Goal: Task Accomplishment & Management: Use online tool/utility

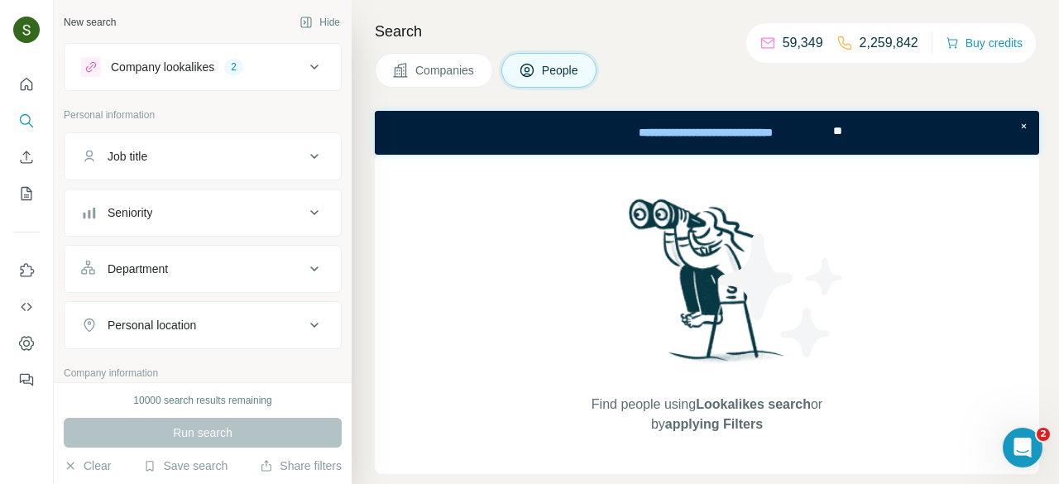
click at [467, 82] on button "Companies" at bounding box center [434, 70] width 118 height 35
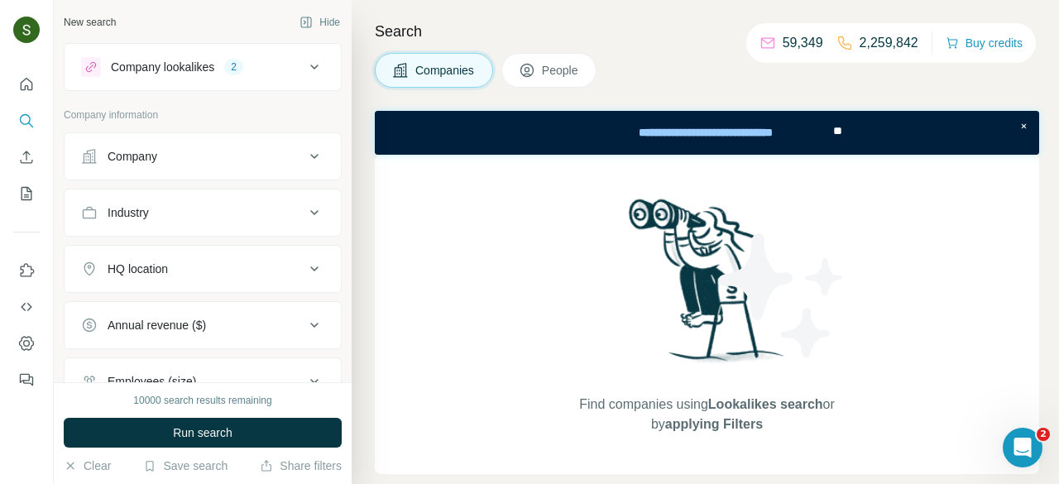
click at [249, 164] on button "Company" at bounding box center [203, 156] width 276 height 40
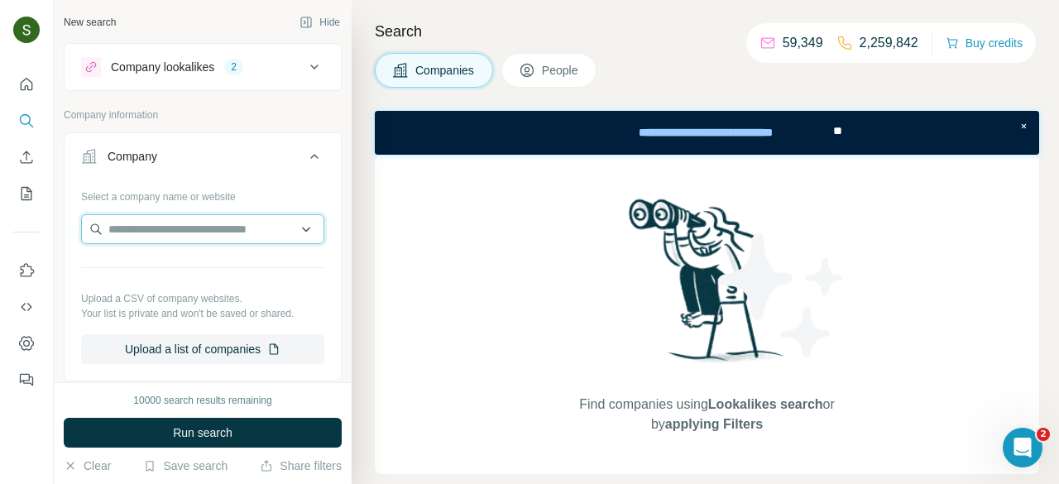
click at [196, 241] on input "text" at bounding box center [202, 229] width 243 height 30
paste input "**********"
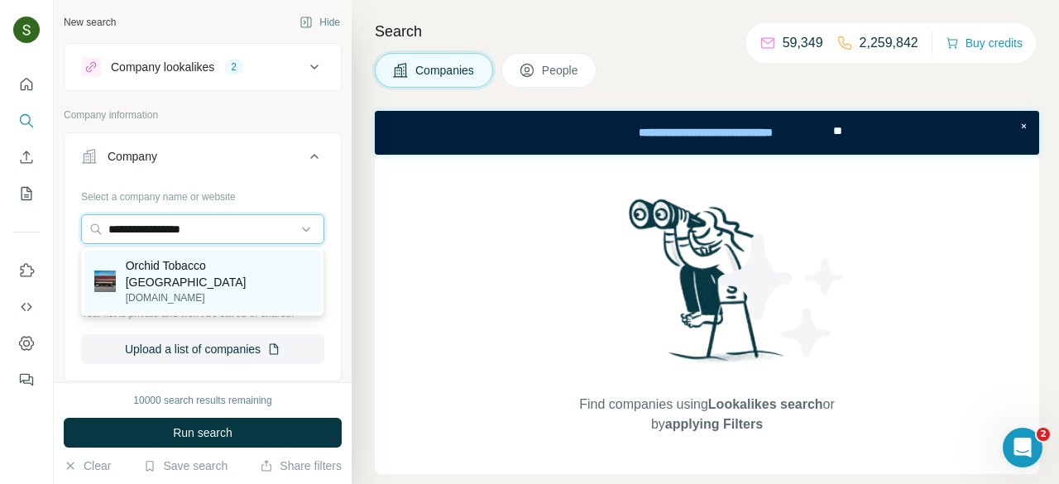
type input "**********"
click at [182, 290] on p "[DOMAIN_NAME]" at bounding box center [218, 297] width 184 height 15
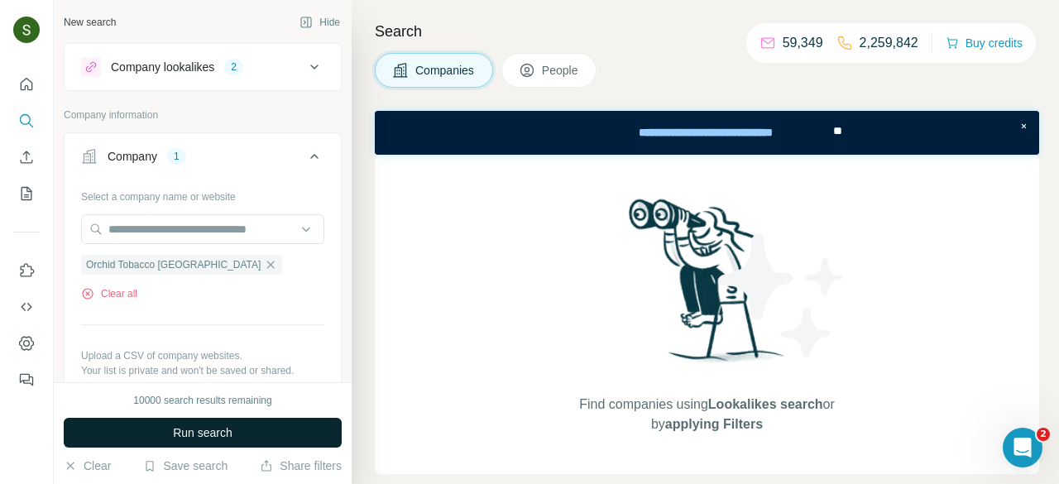
click at [210, 431] on span "Run search" at bounding box center [203, 432] width 60 height 17
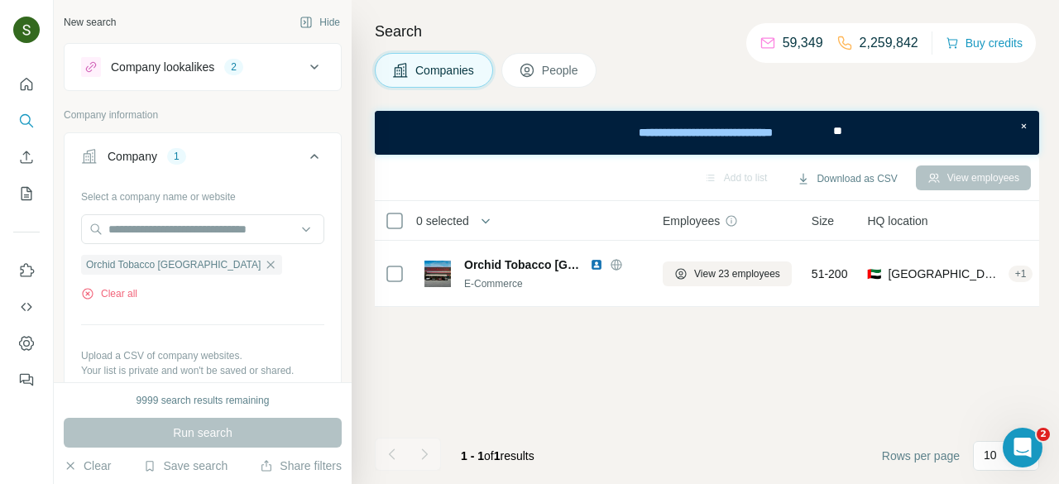
click at [560, 72] on span "People" at bounding box center [561, 70] width 38 height 17
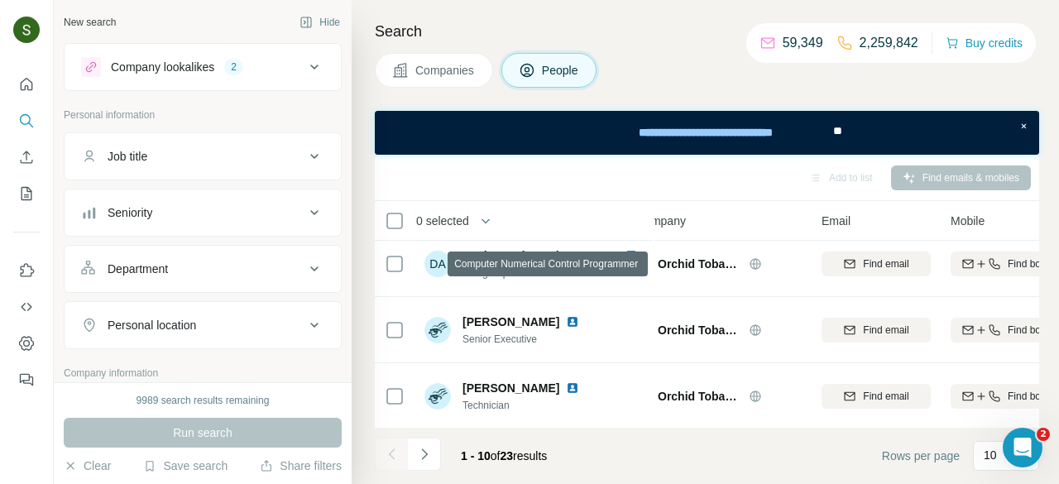
scroll to position [473, 30]
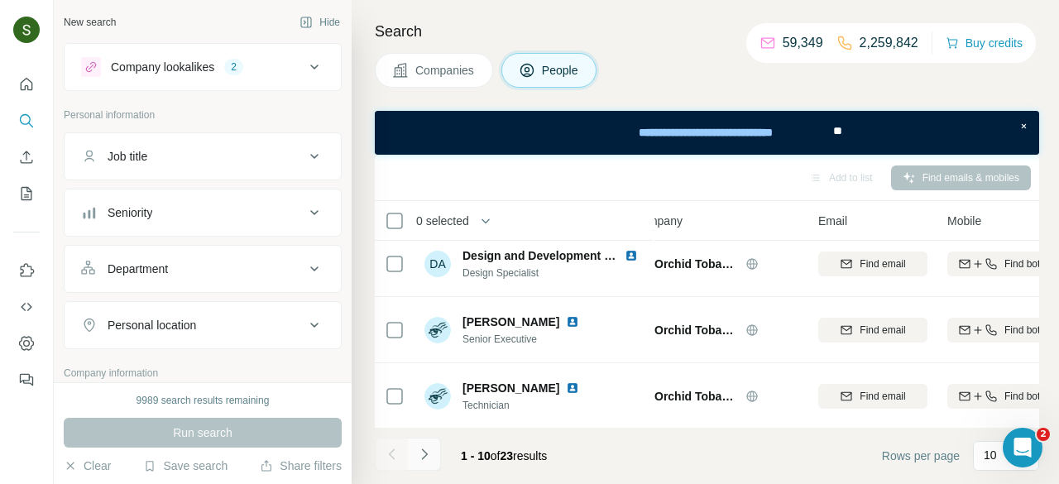
click at [419, 452] on icon "Navigate to next page" at bounding box center [424, 454] width 17 height 17
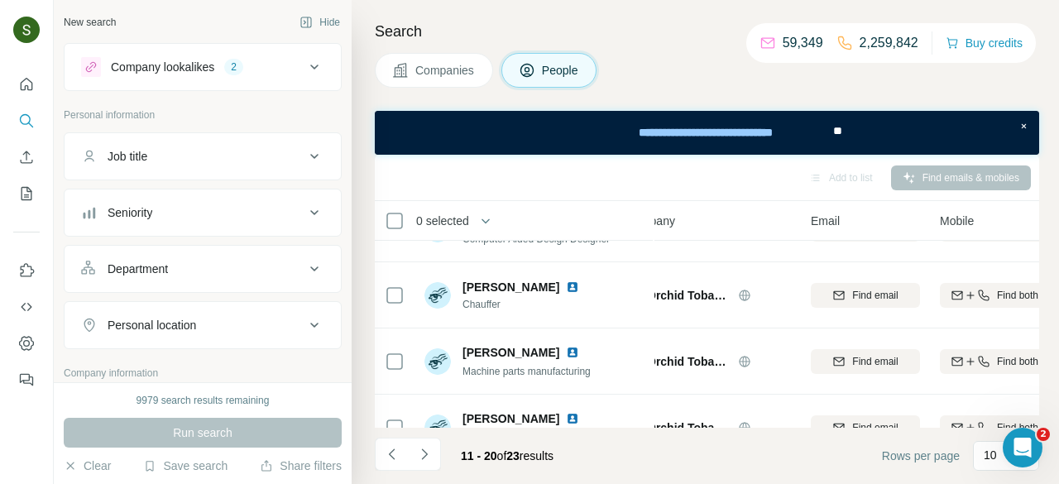
scroll to position [473, 37]
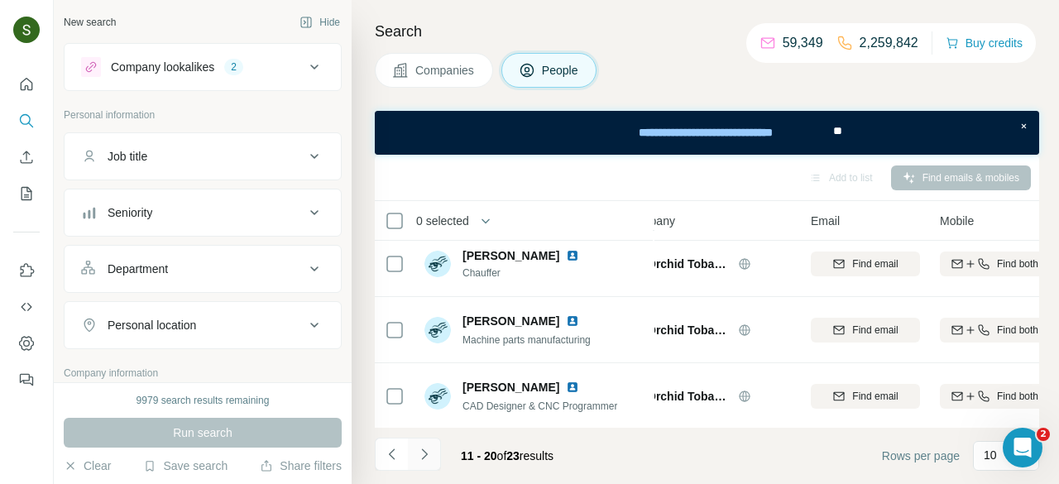
click at [427, 458] on icon "Navigate to next page" at bounding box center [424, 454] width 17 height 17
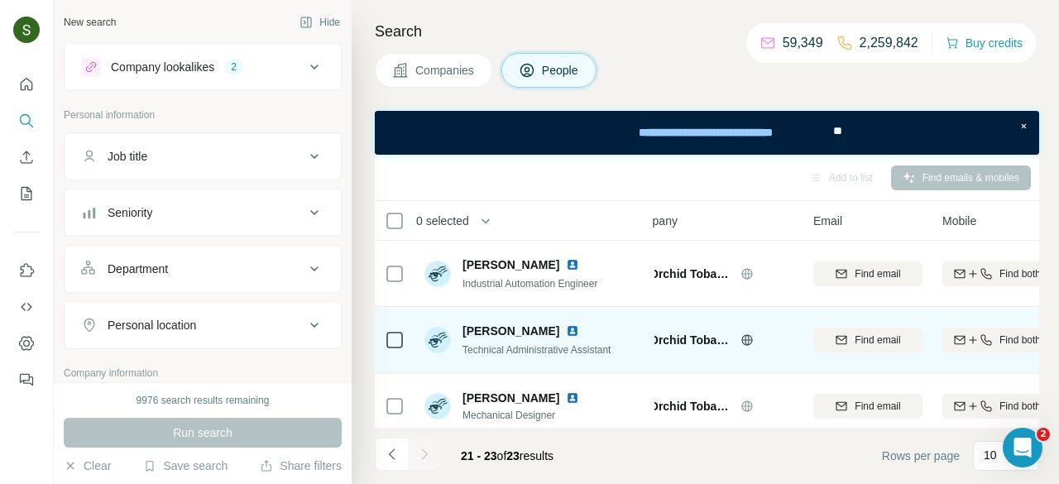
scroll to position [10, 35]
